Goal: Task Accomplishment & Management: Manage account settings

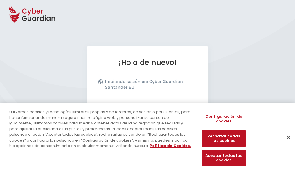
scroll to position [71, 0]
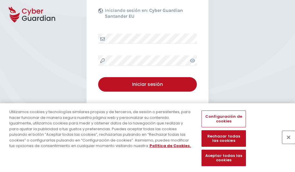
click at [286, 144] on button "Cerrar" at bounding box center [288, 137] width 13 height 13
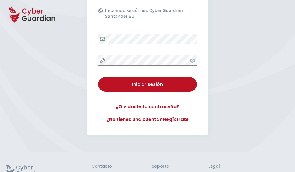
scroll to position [113, 0]
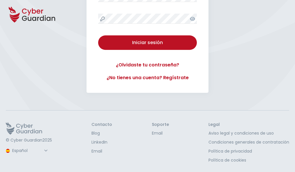
click at [98, 35] on button "Iniciar sesión" at bounding box center [147, 42] width 99 height 15
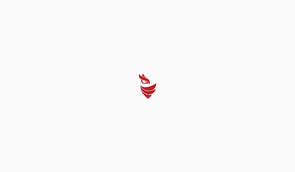
scroll to position [0, 0]
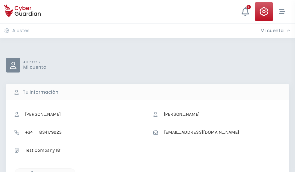
click at [31, 172] on icon "button" at bounding box center [30, 173] width 5 height 5
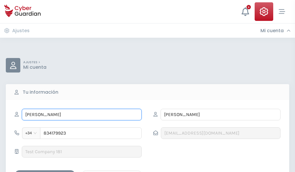
click at [82, 115] on input "RICARDA" at bounding box center [82, 115] width 120 height 12
type input "R"
type input "Fernanda"
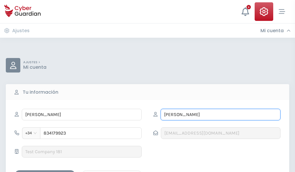
click at [221, 115] on input "GARCÉS" at bounding box center [221, 115] width 120 height 12
type input "G"
type input "Meléndez"
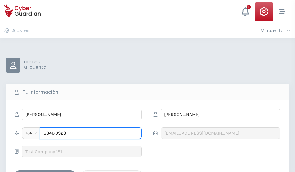
click at [91, 133] on input "834179923" at bounding box center [91, 134] width 102 height 12
type input "8"
type input "876423860"
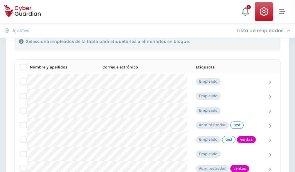
scroll to position [263, 0]
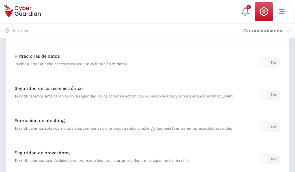
scroll to position [306, 0]
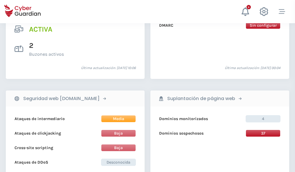
scroll to position [590, 0]
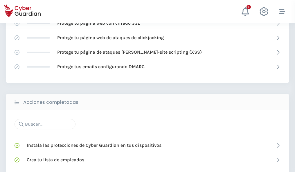
scroll to position [387, 0]
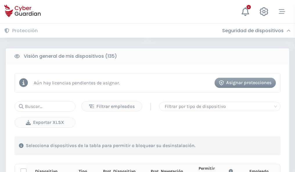
scroll to position [513, 0]
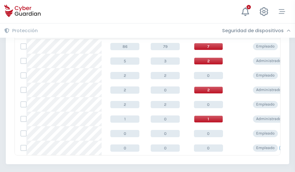
scroll to position [270, 0]
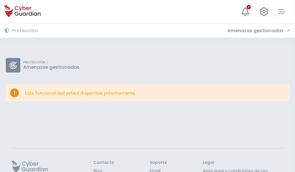
scroll to position [38, 0]
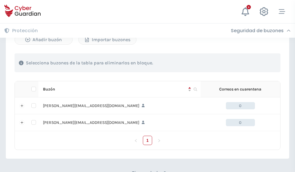
scroll to position [253, 0]
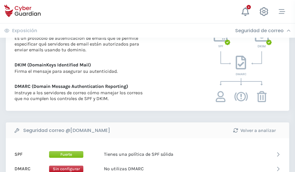
scroll to position [314, 0]
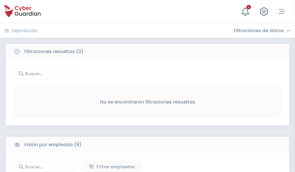
scroll to position [495, 0]
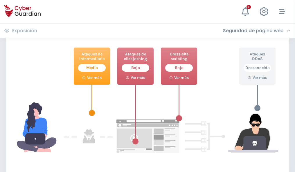
scroll to position [316, 0]
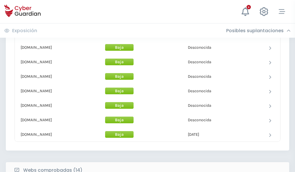
scroll to position [567, 0]
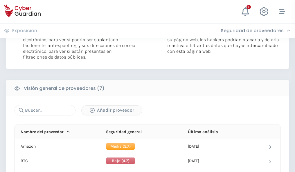
scroll to position [389, 0]
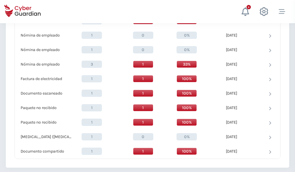
scroll to position [602, 0]
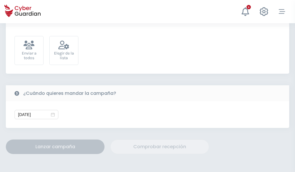
scroll to position [213, 0]
